Goal: Task Accomplishment & Management: Use online tool/utility

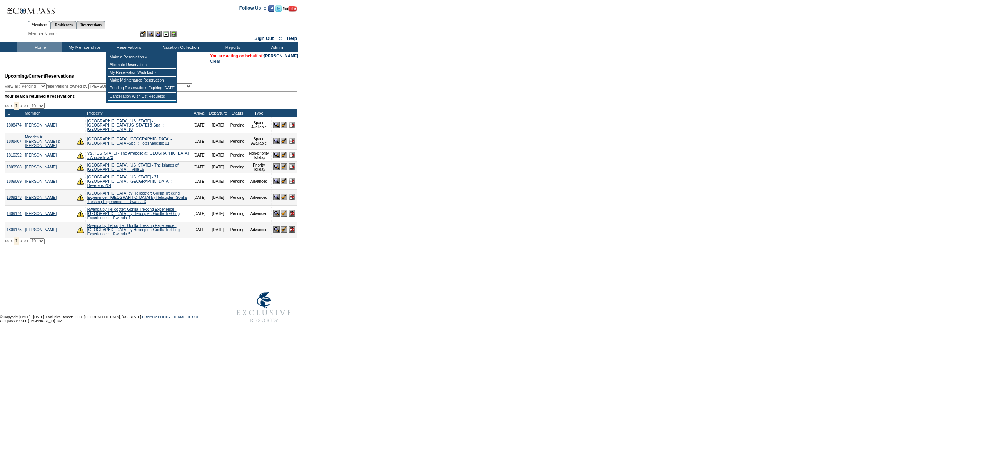
click at [132, 34] on input "text" at bounding box center [98, 35] width 80 height 8
type input "n"
type input "beljak"
click at [35, 47] on td "Home" at bounding box center [39, 47] width 44 height 10
click at [97, 31] on input "text" at bounding box center [98, 35] width 80 height 8
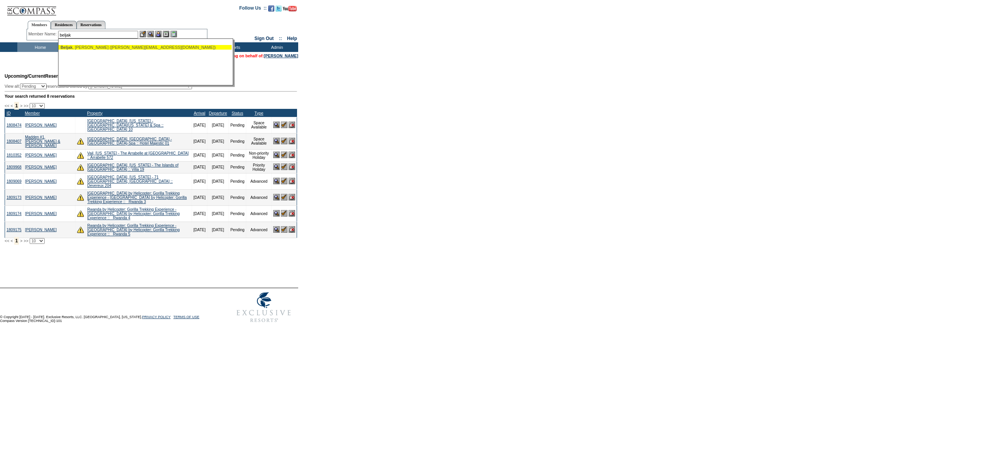
click at [99, 48] on div "[PERSON_NAME] ([PERSON_NAME][EMAIL_ADDRESS][DOMAIN_NAME])" at bounding box center [144, 47] width 169 height 5
type input "[PERSON_NAME] ([PERSON_NAME][EMAIL_ADDRESS][DOMAIN_NAME])"
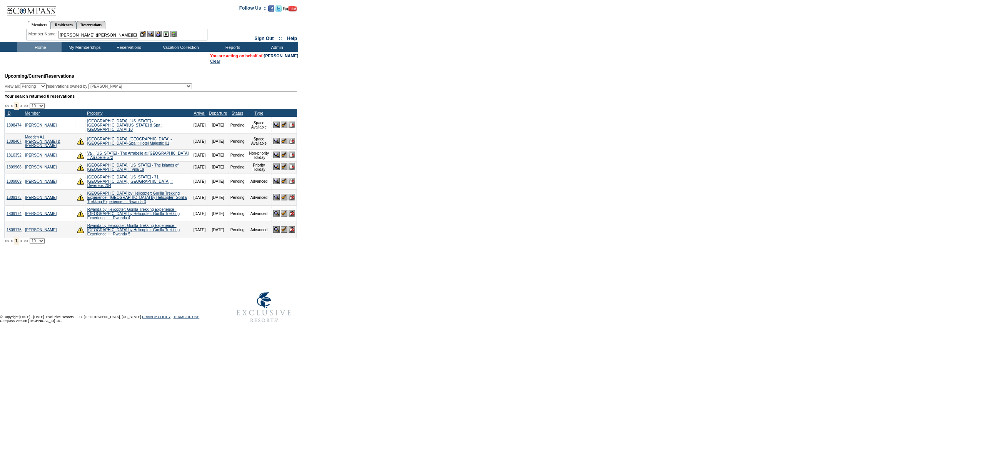
click at [161, 37] on div "Member Name: [PERSON_NAME] ([PERSON_NAME][EMAIL_ADDRESS][DOMAIN_NAME]) [PERSON_…" at bounding box center [116, 35] width 177 height 8
click at [160, 35] on img at bounding box center [158, 34] width 7 height 7
click at [154, 34] on img at bounding box center [150, 34] width 7 height 7
